Goal: Information Seeking & Learning: Find contact information

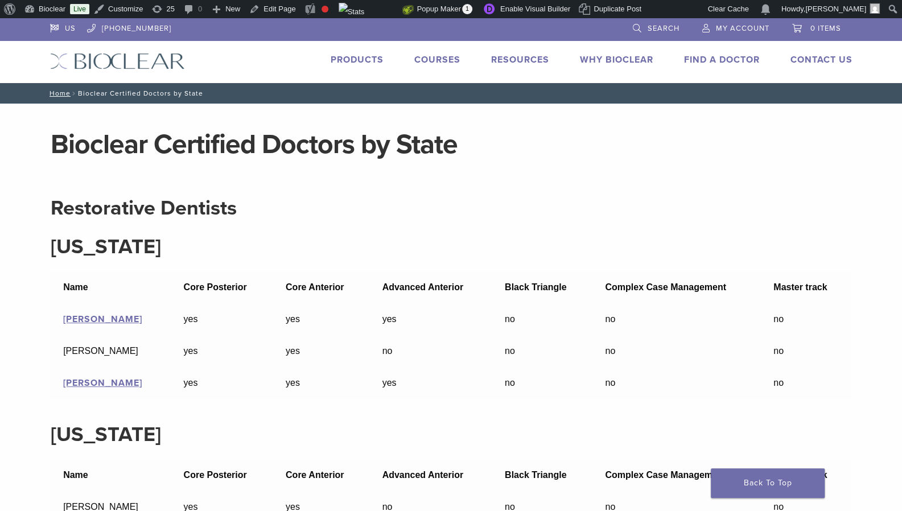
click at [695, 58] on link "Find A Doctor" at bounding box center [722, 59] width 76 height 11
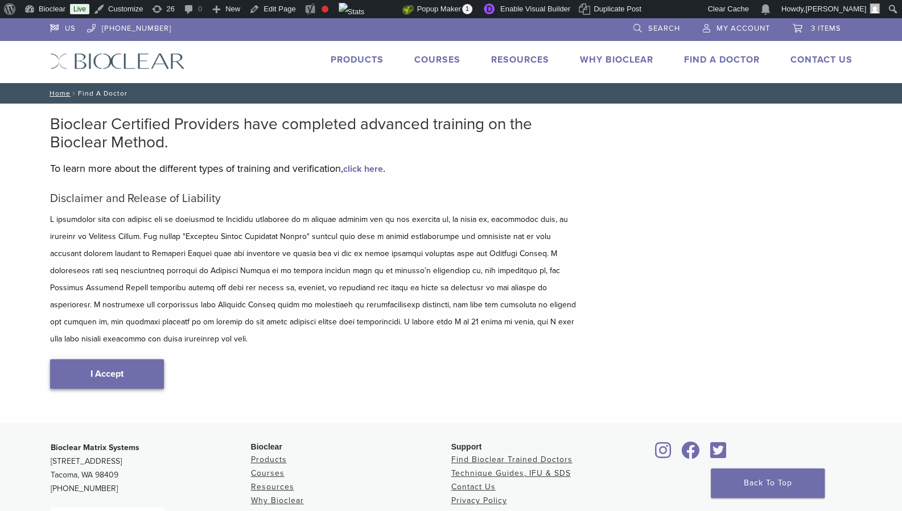
click at [95, 361] on link "I Accept" at bounding box center [107, 374] width 114 height 30
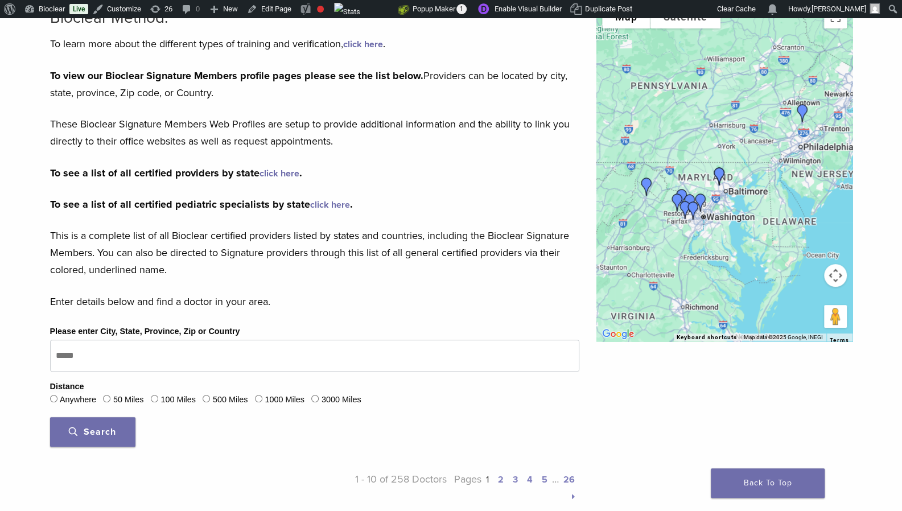
scroll to position [123, 0]
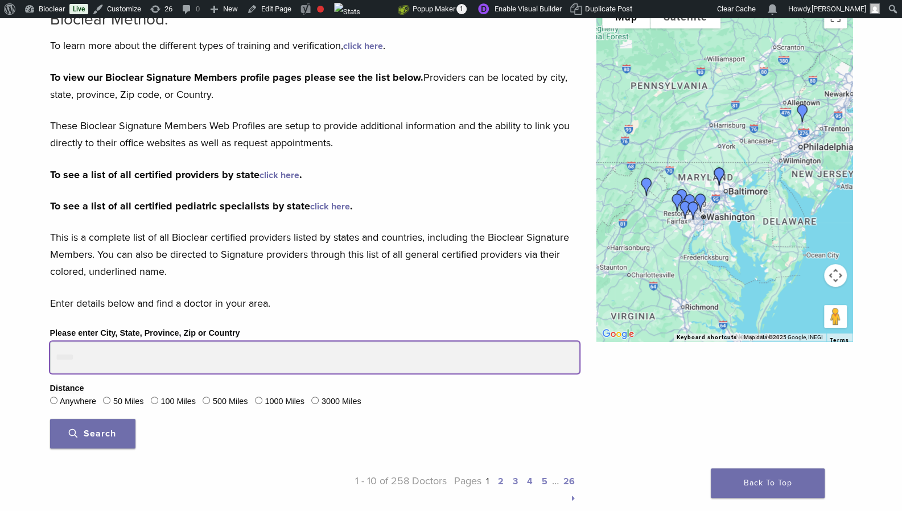
click at [67, 356] on input "Please enter City, State, Province, Zip or Country" at bounding box center [314, 357] width 529 height 32
type input "*******"
click at [50, 419] on button "Search" at bounding box center [92, 434] width 85 height 30
